Goal: Navigation & Orientation: Find specific page/section

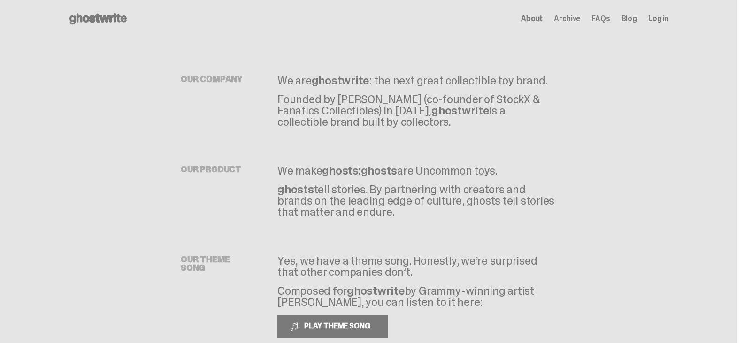
click at [115, 16] on use at bounding box center [98, 18] width 57 height 11
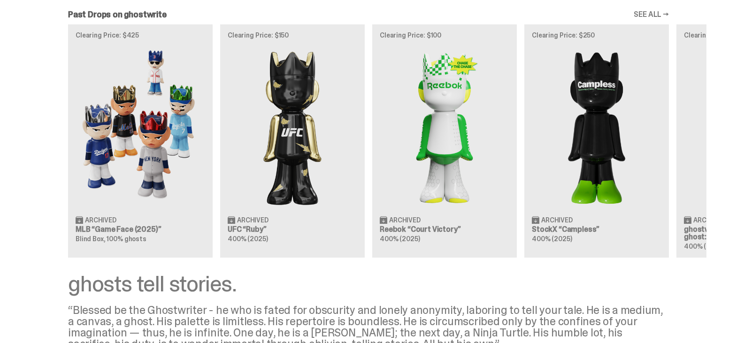
scroll to position [666, 0]
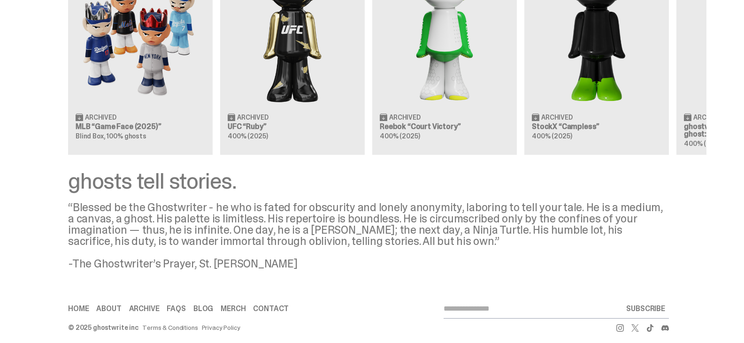
click at [218, 305] on div "Home About Archive FAQs Blog [GEOGRAPHIC_DATA] Contact" at bounding box center [218, 309] width 301 height 8
click at [229, 305] on link "Merch" at bounding box center [233, 309] width 25 height 8
click at [272, 305] on link "Contact" at bounding box center [271, 309] width 36 height 8
click at [347, 289] on div "Home About Archive FAQs Blog [GEOGRAPHIC_DATA] Contact SUBSCRIBE © 2025 ghostwr…" at bounding box center [368, 316] width 737 height 70
click at [102, 305] on link "About" at bounding box center [108, 309] width 25 height 8
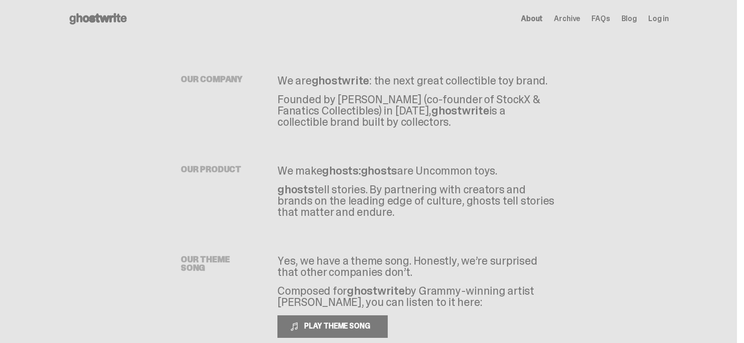
click at [113, 31] on div "Open main menu Home About Archive FAQs Blog Log in About Archive FAQs Blog Log …" at bounding box center [368, 19] width 601 height 38
click at [112, 23] on icon at bounding box center [98, 18] width 60 height 15
